Goal: Task Accomplishment & Management: Manage account settings

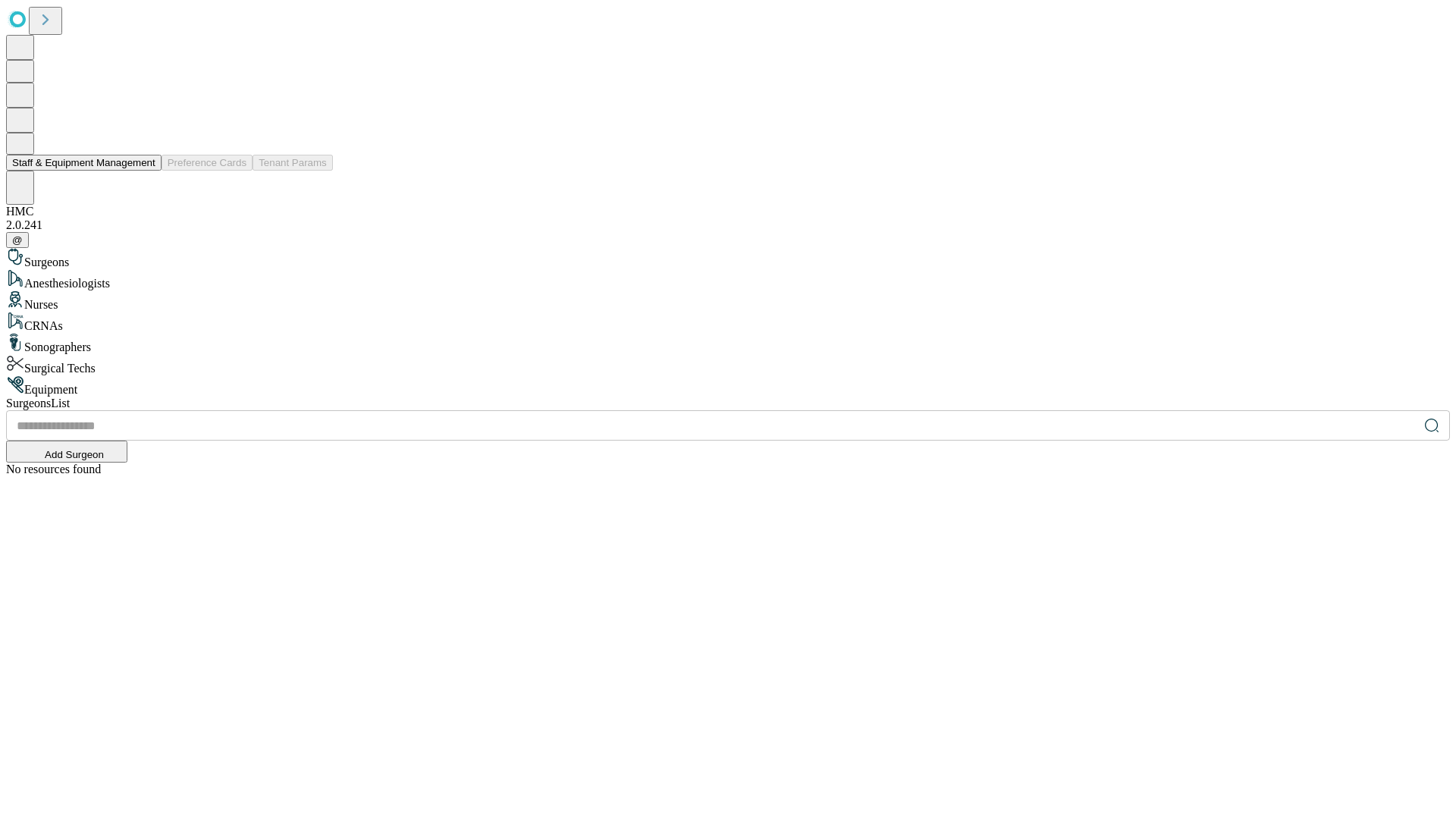
click at [144, 171] on button "Staff & Equipment Management" at bounding box center [83, 162] width 156 height 16
